Goal: Task Accomplishment & Management: Complete application form

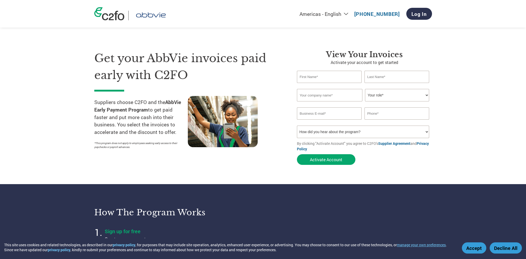
click at [309, 81] on input "text" at bounding box center [329, 77] width 65 height 12
type input "MSC"
click at [385, 75] on input "text" at bounding box center [396, 77] width 65 height 12
type input "Billing"
type input "AB Kv Danmark nr 28 & CO KB"
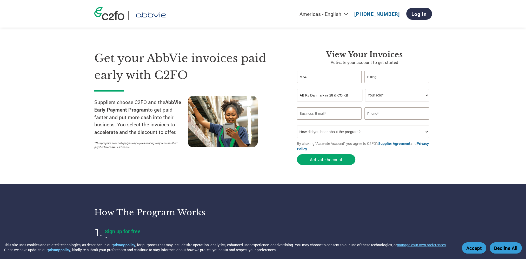
click at [354, 95] on input "AB Kv Danmark nr 28 & CO KB" at bounding box center [329, 95] width 65 height 12
drag, startPoint x: 354, startPoint y: 95, endPoint x: 264, endPoint y: 95, distance: 90.6
click at [264, 95] on div "Get your AbbVie invoices paid early with C2FO Suppliers choose C2FO and the Abb…" at bounding box center [263, 98] width 338 height 138
click at [313, 75] on input "MSC" at bounding box center [329, 77] width 65 height 12
type input "MSCI"
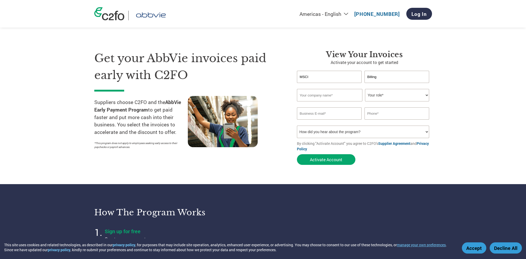
click at [308, 94] on input "text" at bounding box center [329, 95] width 65 height 12
type input "MSCI"
type input "kalika.bhat@msci.com"
click at [393, 92] on select "Your role* CFO Controller Credit Manager Finance Director Treasurer CEO Preside…" at bounding box center [397, 95] width 64 height 12
select select "CONTROLLER"
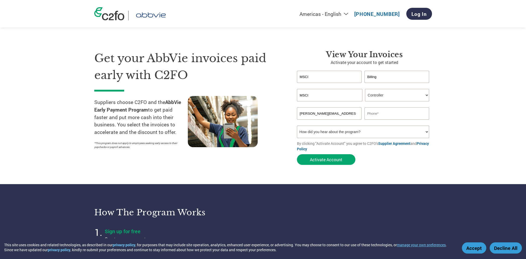
click at [365, 89] on select "Your role* CFO Controller Credit Manager Finance Director Treasurer CEO Preside…" at bounding box center [397, 95] width 64 height 12
click at [373, 114] on input "text" at bounding box center [396, 113] width 65 height 12
type input "12128043996"
click at [327, 133] on select "How did you hear about the program? Received a letter Email Social Media Online…" at bounding box center [363, 131] width 132 height 12
select select "Email"
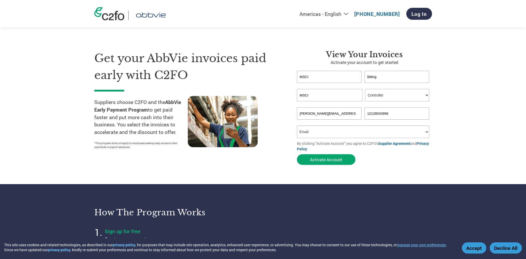
click at [297, 125] on select "How did you hear about the program? Received a letter Email Social Media Online…" at bounding box center [363, 131] width 132 height 12
click at [326, 159] on button "Activate Account" at bounding box center [326, 159] width 58 height 11
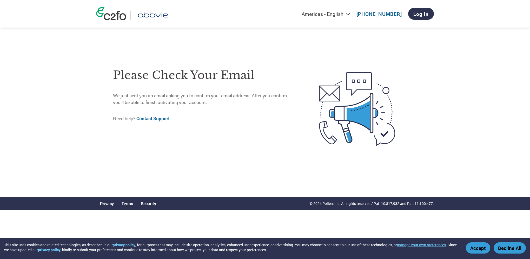
drag, startPoint x: 165, startPoint y: 26, endPoint x: 165, endPoint y: 21, distance: 4.7
click at [165, 24] on div "Americas - English Américas - Español Américas - Português Amériques - Français…" at bounding box center [264, 14] width 345 height 28
click at [421, 14] on link "Log In" at bounding box center [421, 14] width 26 height 12
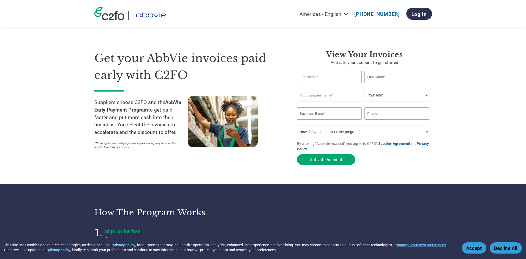
click at [319, 113] on input "email" at bounding box center [329, 113] width 65 height 12
click at [311, 114] on input "email" at bounding box center [329, 113] width 65 height 12
click at [332, 111] on input "email" at bounding box center [329, 113] width 65 height 12
type input "billing@msci.com"
type input "Billing"
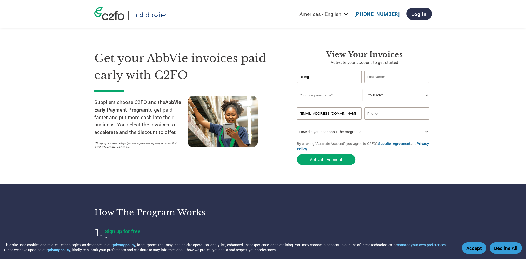
type input "Case"
click at [387, 91] on select "Your role* CFO Controller Credit Manager Finance Director Treasurer CEO Preside…" at bounding box center [397, 95] width 64 height 12
select select "CONTROLLER"
click at [365, 89] on select "Your role* CFO Controller Credit Manager Finance Director Treasurer CEO Preside…" at bounding box center [397, 95] width 64 height 12
click at [314, 94] on input "text" at bounding box center [329, 95] width 65 height 12
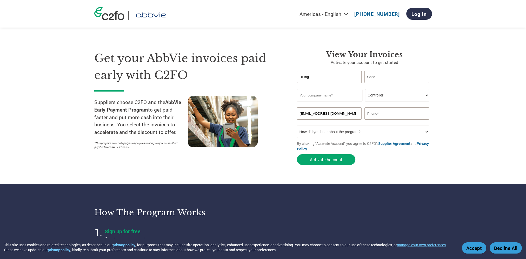
type input "MSCI"
type input "12128043996"
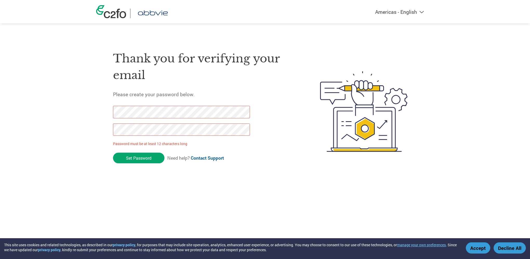
drag, startPoint x: 136, startPoint y: 159, endPoint x: 84, endPoint y: 119, distance: 65.2
click at [84, 119] on div "Americas - English Américas - Español [GEOGRAPHIC_DATA] - Português Amériques -…" at bounding box center [265, 90] width 530 height 181
click at [0, 126] on html "This site uses cookies and related technologies, as described in our privacy po…" at bounding box center [265, 101] width 530 height 202
click at [147, 161] on input "Set Password" at bounding box center [138, 157] width 51 height 11
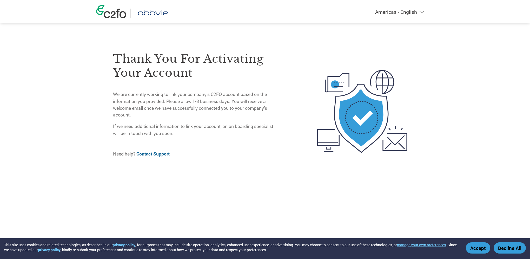
click at [214, 113] on p "We are currently working to link your company’s C2FO account based on the infor…" at bounding box center [195, 105] width 164 height 28
drag, startPoint x: 312, startPoint y: 49, endPoint x: 287, endPoint y: 46, distance: 25.1
click at [311, 49] on img at bounding box center [361, 112] width 109 height 142
click at [171, 55] on h3 "Thank you for activating your account" at bounding box center [195, 66] width 164 height 28
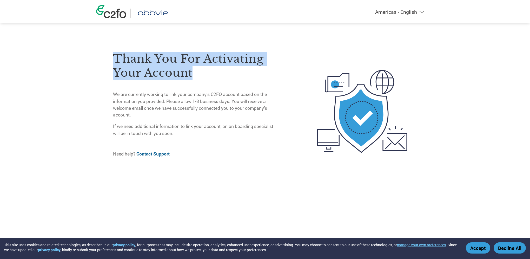
drag, startPoint x: 114, startPoint y: 56, endPoint x: 194, endPoint y: 79, distance: 83.4
click at [194, 79] on h3 "Thank you for activating your account" at bounding box center [195, 66] width 164 height 28
copy h3 "Thank you for activating your account"
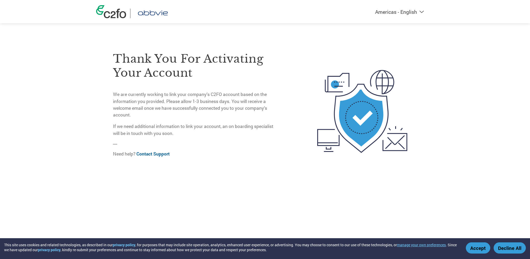
click at [221, 113] on p "We are currently working to link your company’s C2FO account based on the infor…" at bounding box center [195, 105] width 164 height 28
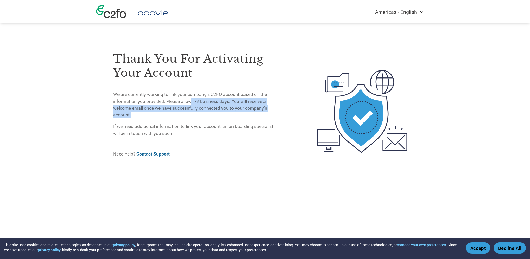
copy p "1-3 business days. You will receive a welcome email once we have successfully c…"
drag, startPoint x: 198, startPoint y: 101, endPoint x: 143, endPoint y: 113, distance: 56.4
click at [143, 113] on p "We are currently working to link your company’s C2FO account based on the infor…" at bounding box center [195, 105] width 164 height 28
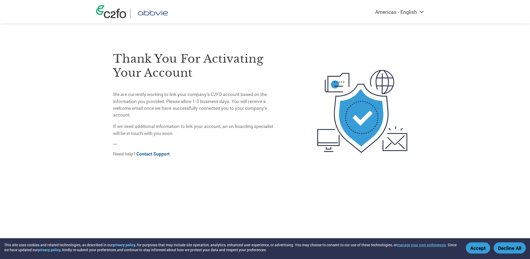
click at [118, 95] on p "We are currently working to link your company’s C2FO account based on the infor…" at bounding box center [195, 105] width 164 height 28
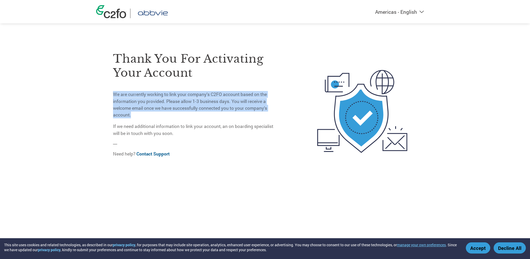
copy p "We are currently working to link your company’s C2FO account based on the infor…"
drag, startPoint x: 114, startPoint y: 95, endPoint x: 148, endPoint y: 116, distance: 40.3
click at [148, 116] on p "We are currently working to link your company’s C2FO account based on the infor…" at bounding box center [195, 105] width 164 height 28
